Goal: Feedback & Contribution: Submit feedback/report problem

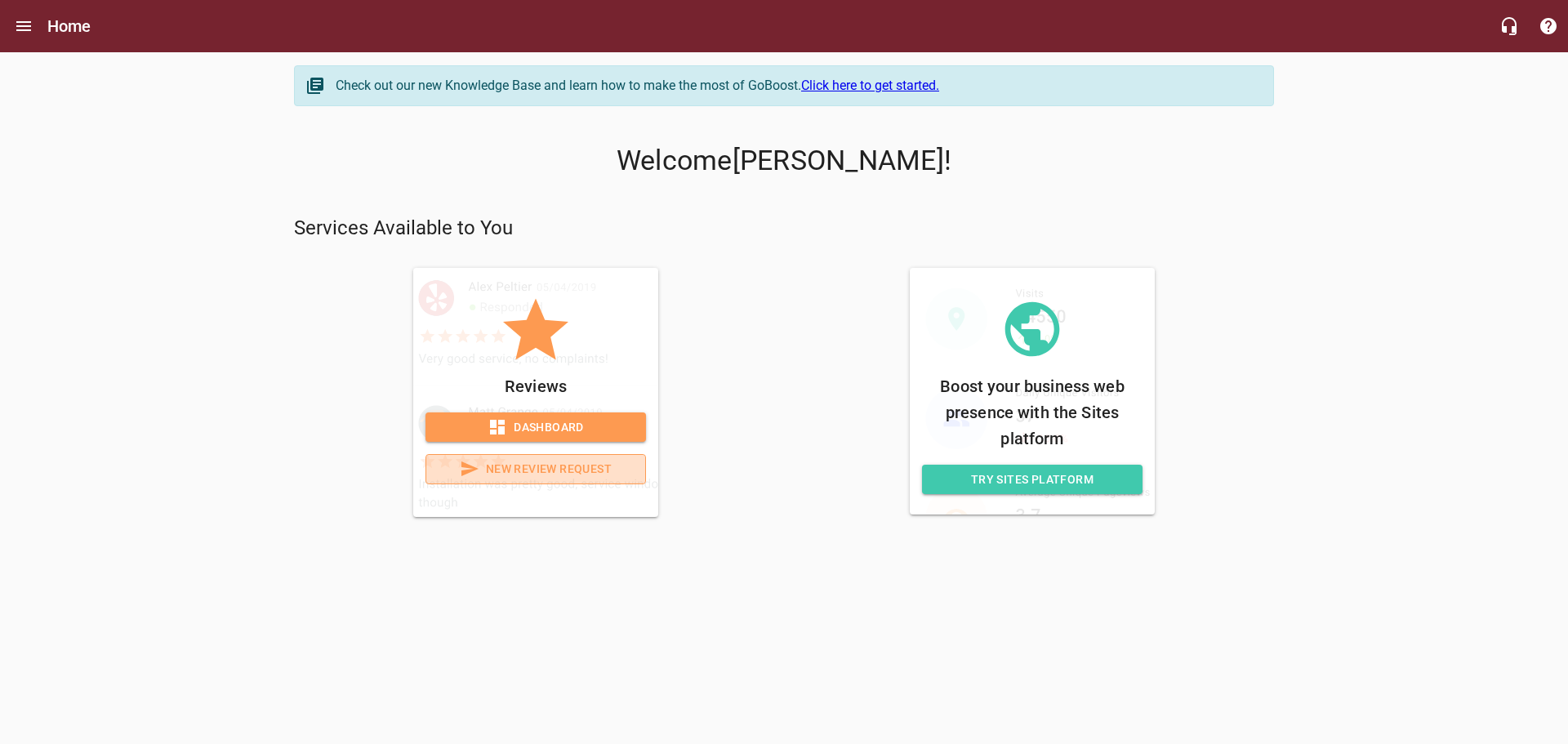
click at [575, 462] on span "New Review Request" at bounding box center [536, 469] width 193 height 21
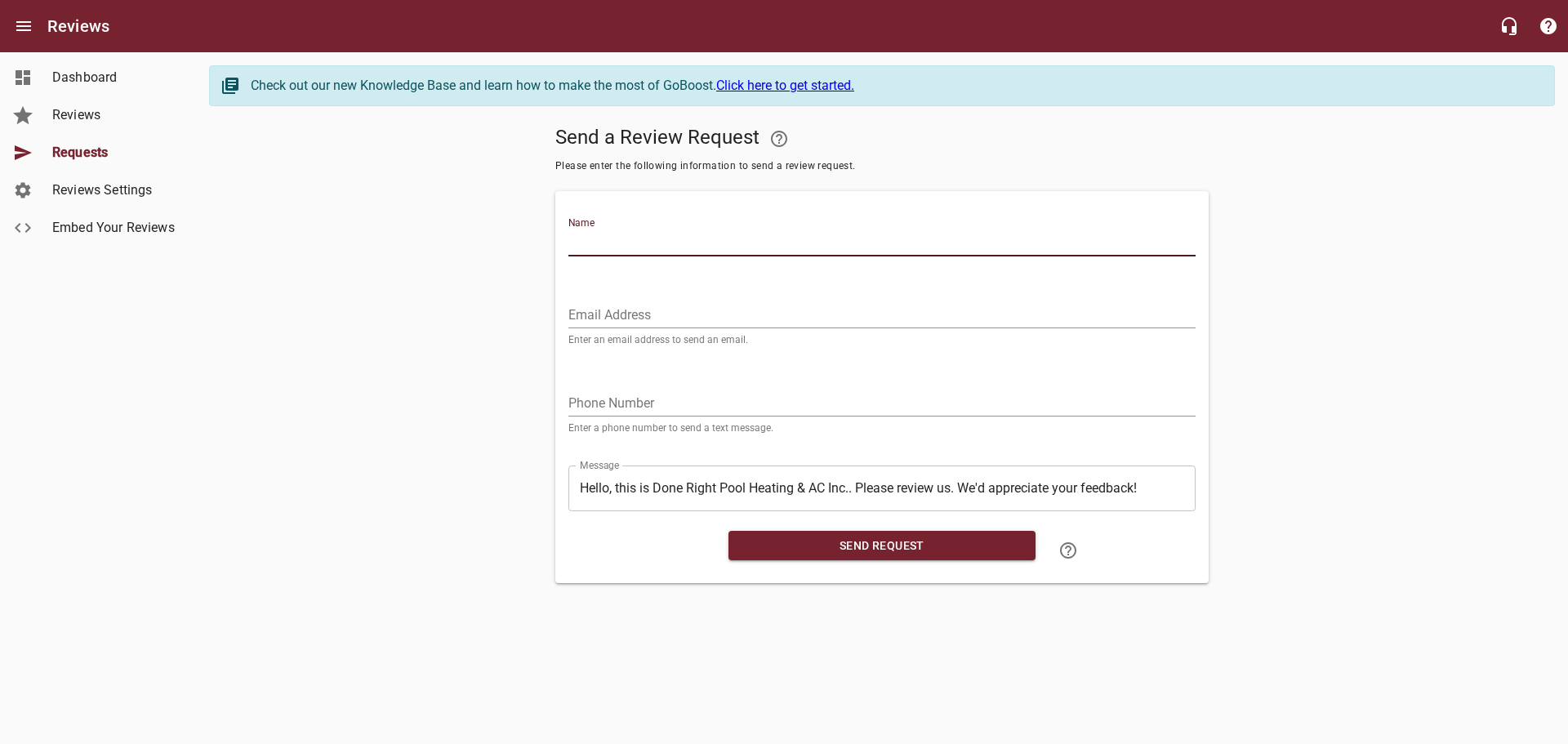
click at [676, 235] on input "Name" at bounding box center [882, 243] width 627 height 26
type input "Summer [PERSON_NAME]"
drag, startPoint x: 701, startPoint y: 303, endPoint x: 685, endPoint y: 306, distance: 16.3
click at [701, 303] on input "Email Address" at bounding box center [882, 315] width 627 height 26
paste input "[EMAIL_ADDRESS][DOMAIN_NAME]"
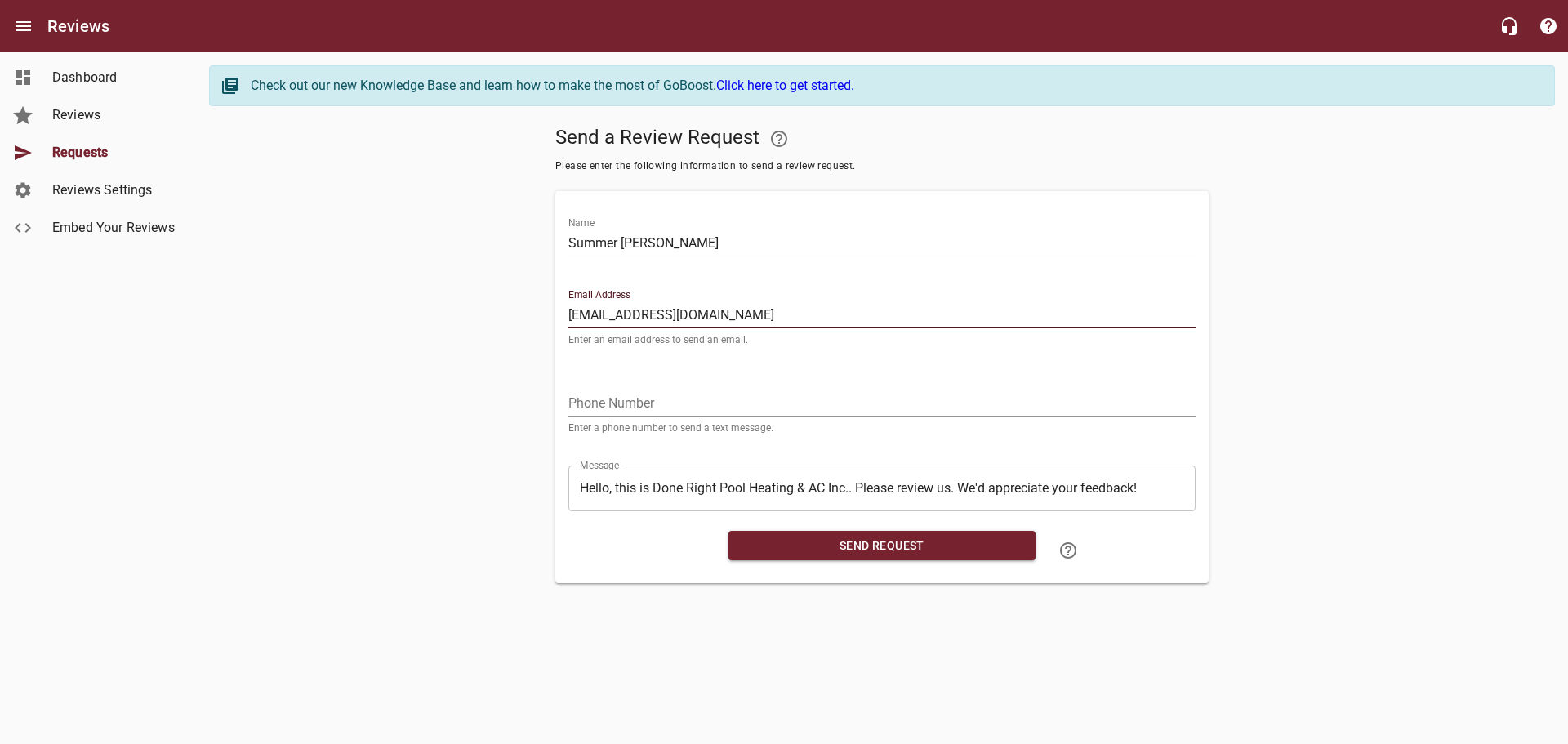
type input "[EMAIL_ADDRESS][DOMAIN_NAME]"
click at [842, 402] on input "tel" at bounding box center [882, 403] width 627 height 26
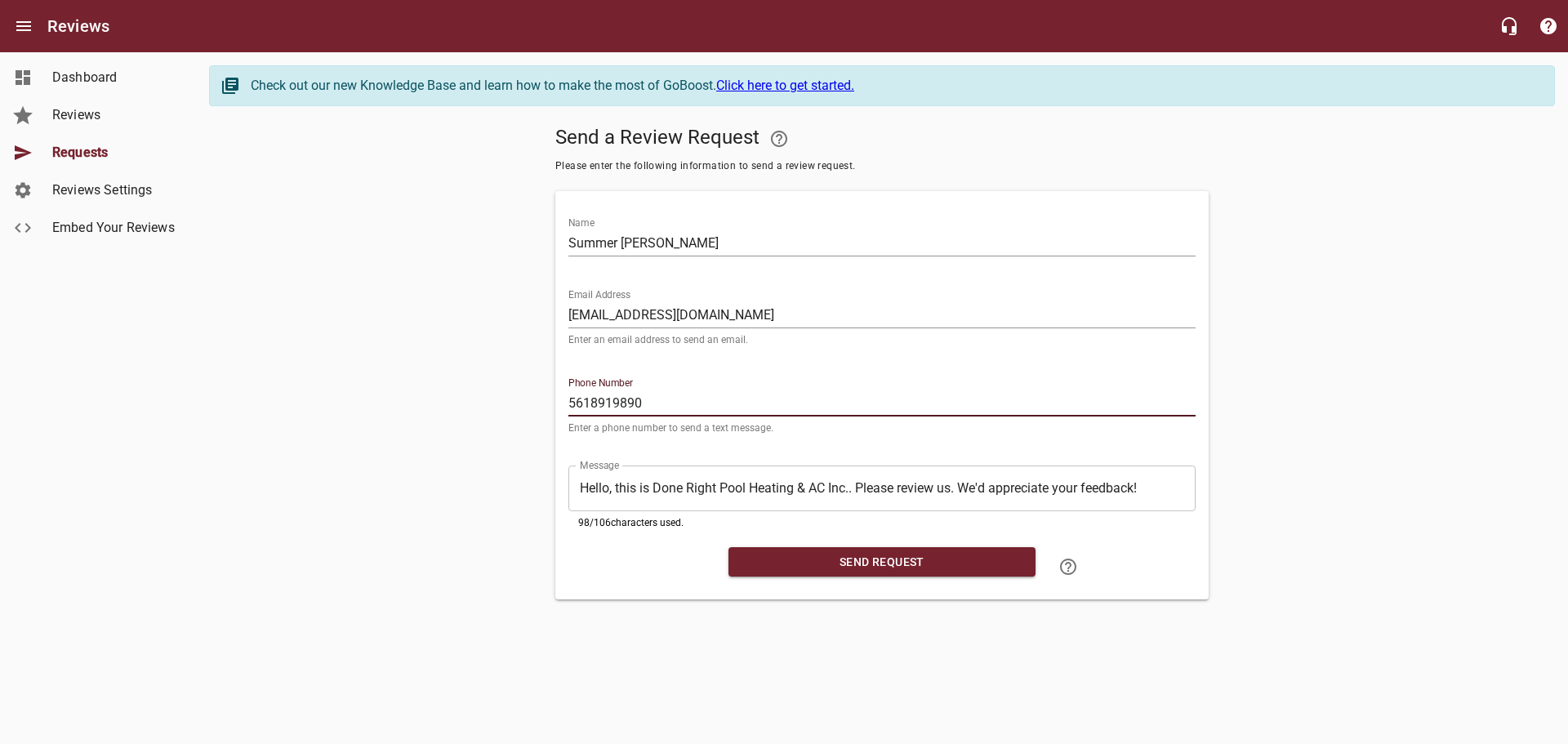
type input "5618919890"
click at [820, 534] on div "Message ​ Hello, this is Done Right Pool Heating & AC Inc.. Please review us. W…" at bounding box center [882, 493] width 640 height 95
click at [816, 550] on button "Send Request" at bounding box center [882, 562] width 307 height 31
